Goal: Navigation & Orientation: Find specific page/section

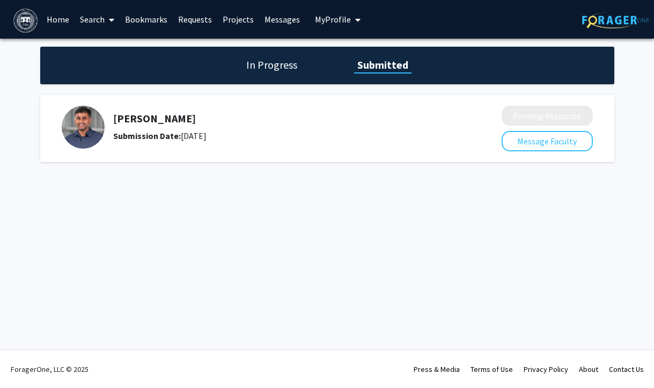
click at [280, 66] on h1 "In Progress" at bounding box center [271, 64] width 57 height 15
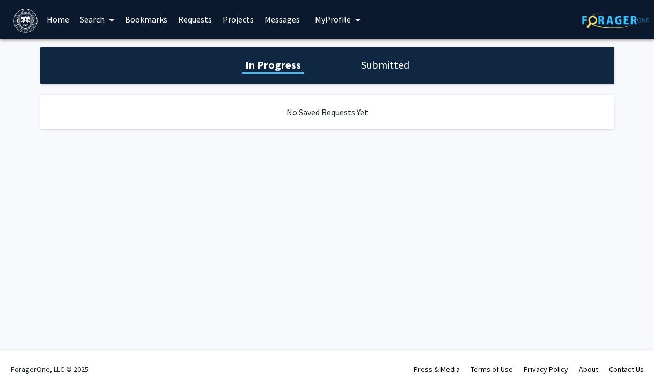
click at [367, 68] on h1 "Submitted" at bounding box center [385, 64] width 55 height 15
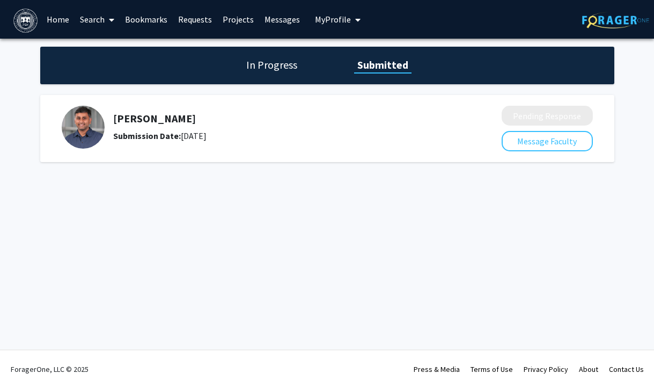
click at [274, 64] on h1 "In Progress" at bounding box center [271, 64] width 57 height 15
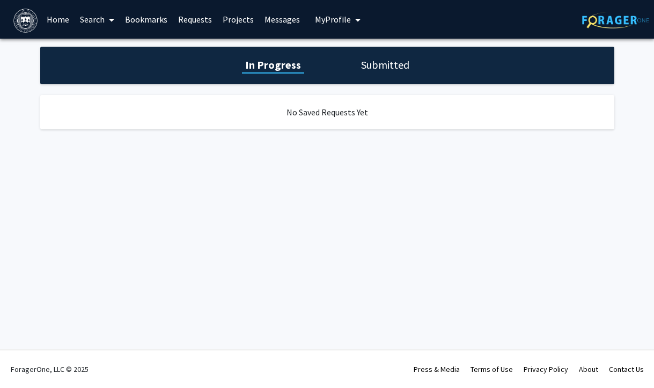
click at [385, 69] on h1 "Submitted" at bounding box center [385, 64] width 55 height 15
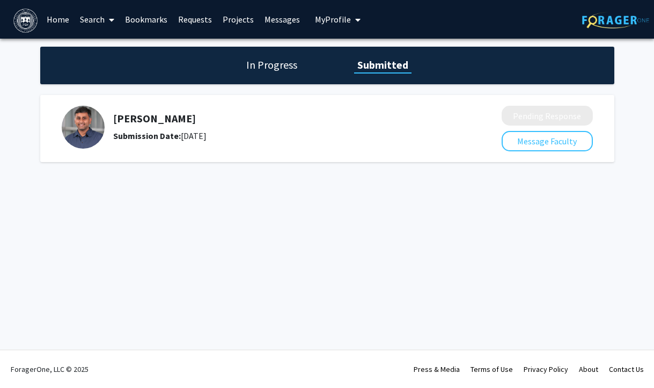
click at [148, 18] on link "Bookmarks" at bounding box center [146, 20] width 53 height 38
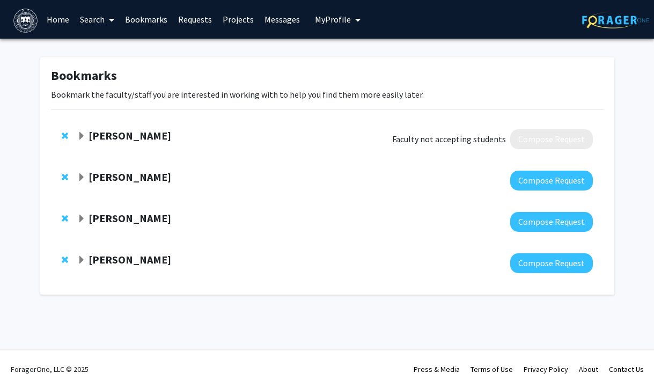
click at [200, 21] on link "Requests" at bounding box center [195, 20] width 45 height 38
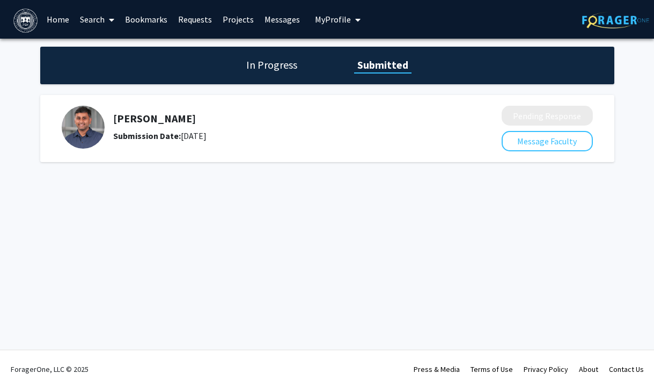
click at [137, 15] on link "Bookmarks" at bounding box center [146, 20] width 53 height 38
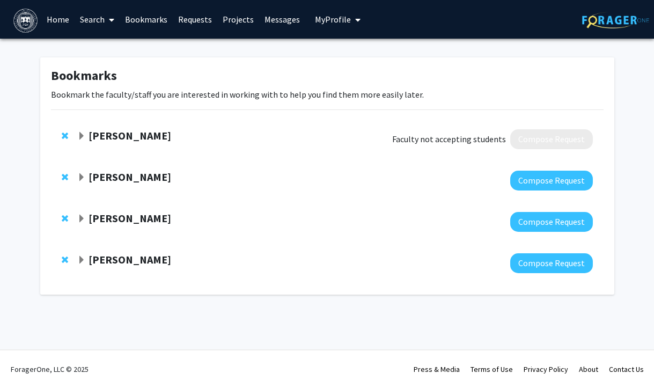
click at [77, 215] on span "Expand Stephen Van Hooser Bookmark" at bounding box center [81, 219] width 9 height 9
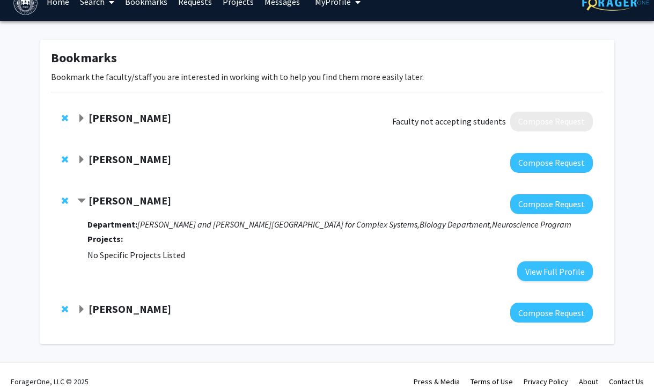
scroll to position [21, 0]
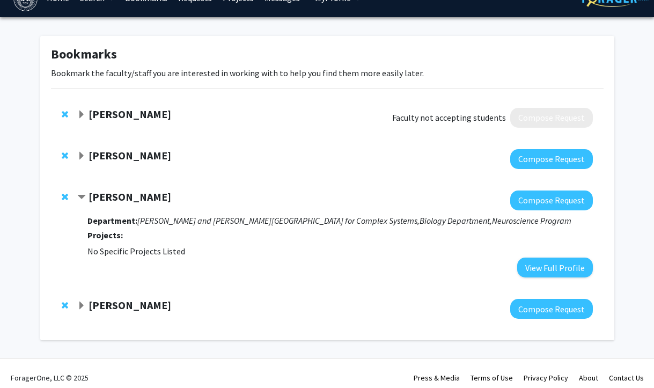
click at [80, 304] on span "Expand Michael Marr Bookmark" at bounding box center [81, 306] width 9 height 9
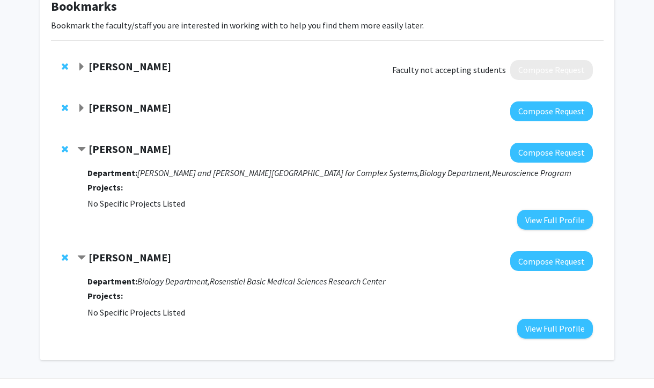
scroll to position [72, 0]
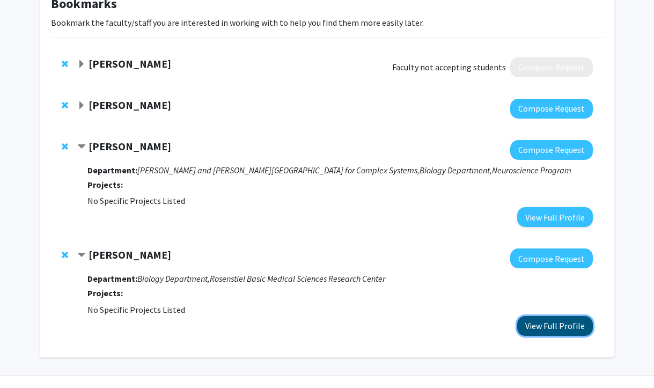
click at [529, 324] on button "View Full Profile" at bounding box center [555, 326] width 76 height 20
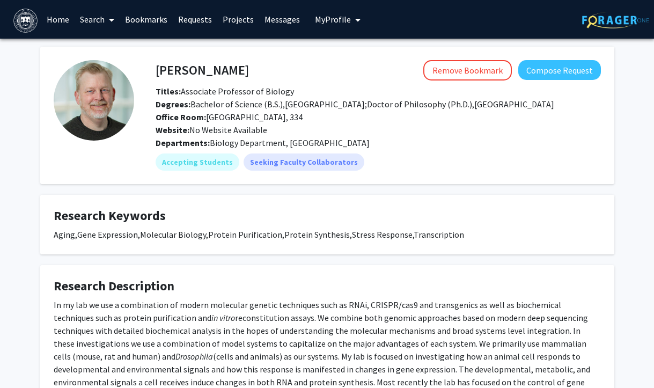
click at [259, 311] on div "In my lab we use a combination of modern molecular genetic techniques such as R…" at bounding box center [327, 349] width 547 height 103
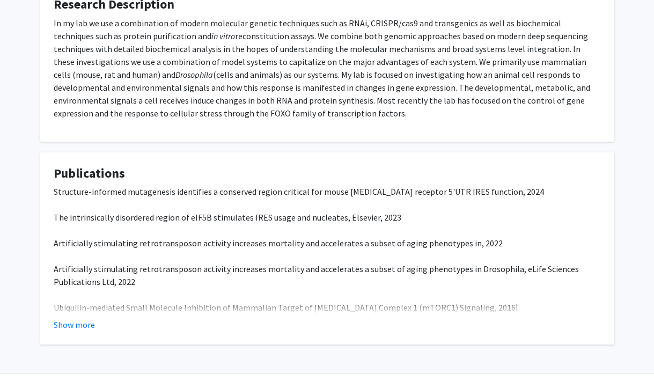
scroll to position [305, 0]
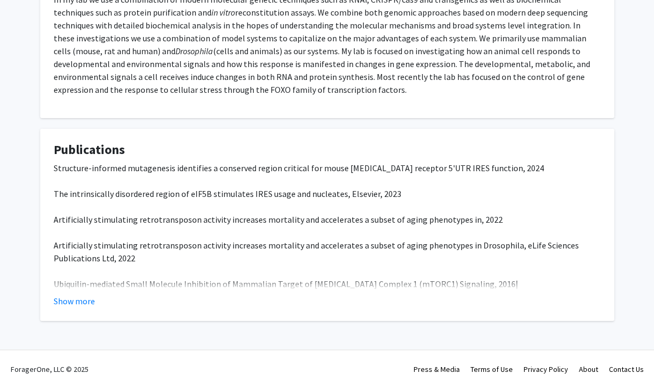
click at [234, 201] on p "Structure-informed mutagenesis identifies a conserved region critical for mouse…" at bounding box center [327, 233] width 547 height 142
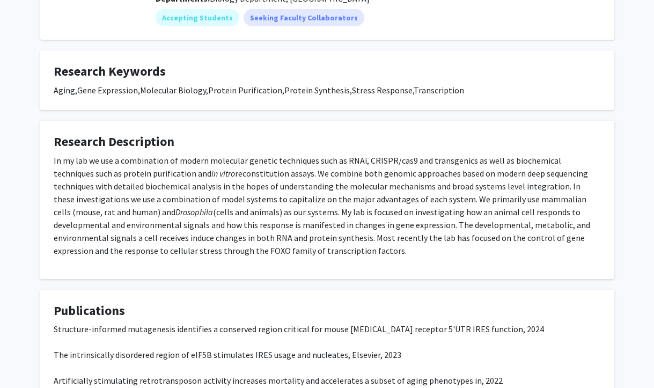
scroll to position [0, 0]
